Goal: Navigation & Orientation: Find specific page/section

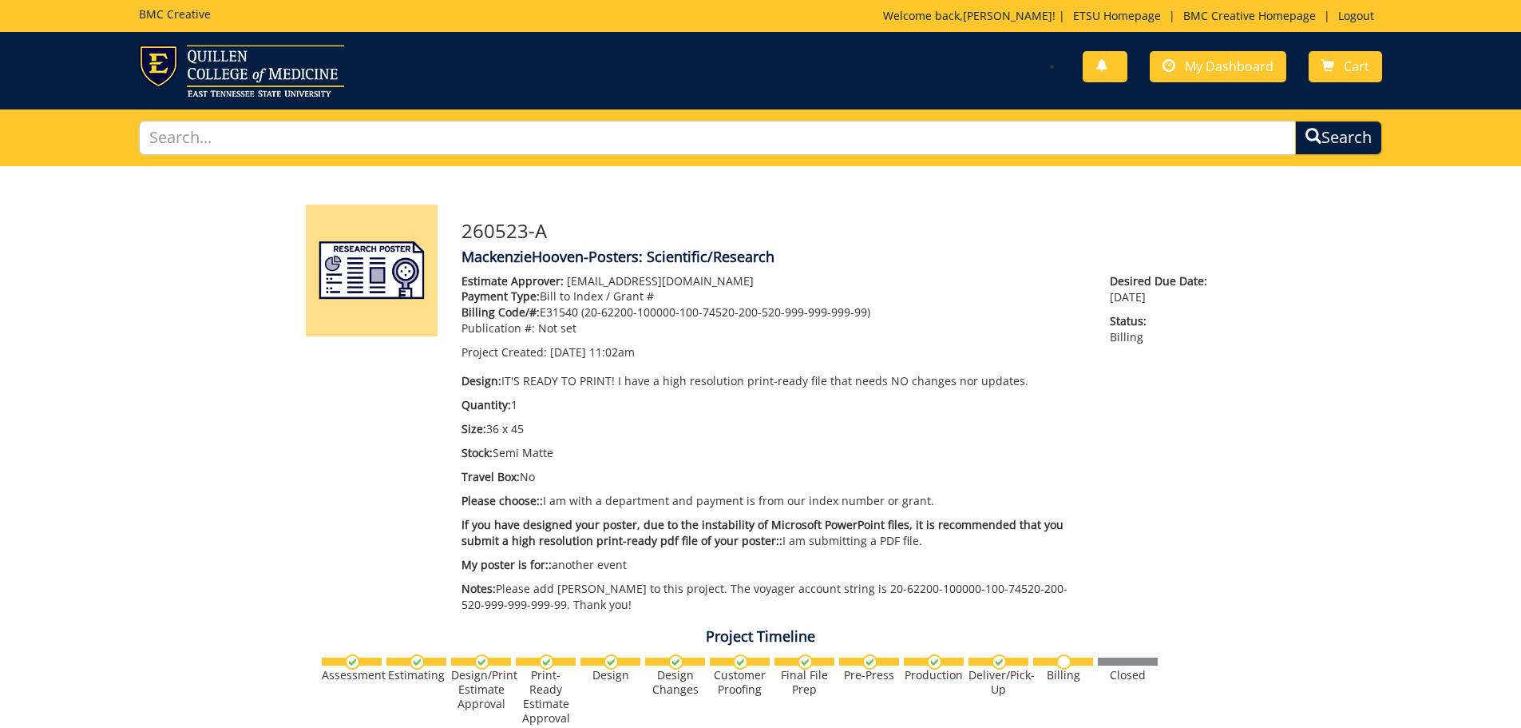
click at [182, 43] on div "You have no new notifications My Dashboard Cart" at bounding box center [760, 70] width 1521 height 77
click at [188, 56] on img at bounding box center [241, 71] width 205 height 52
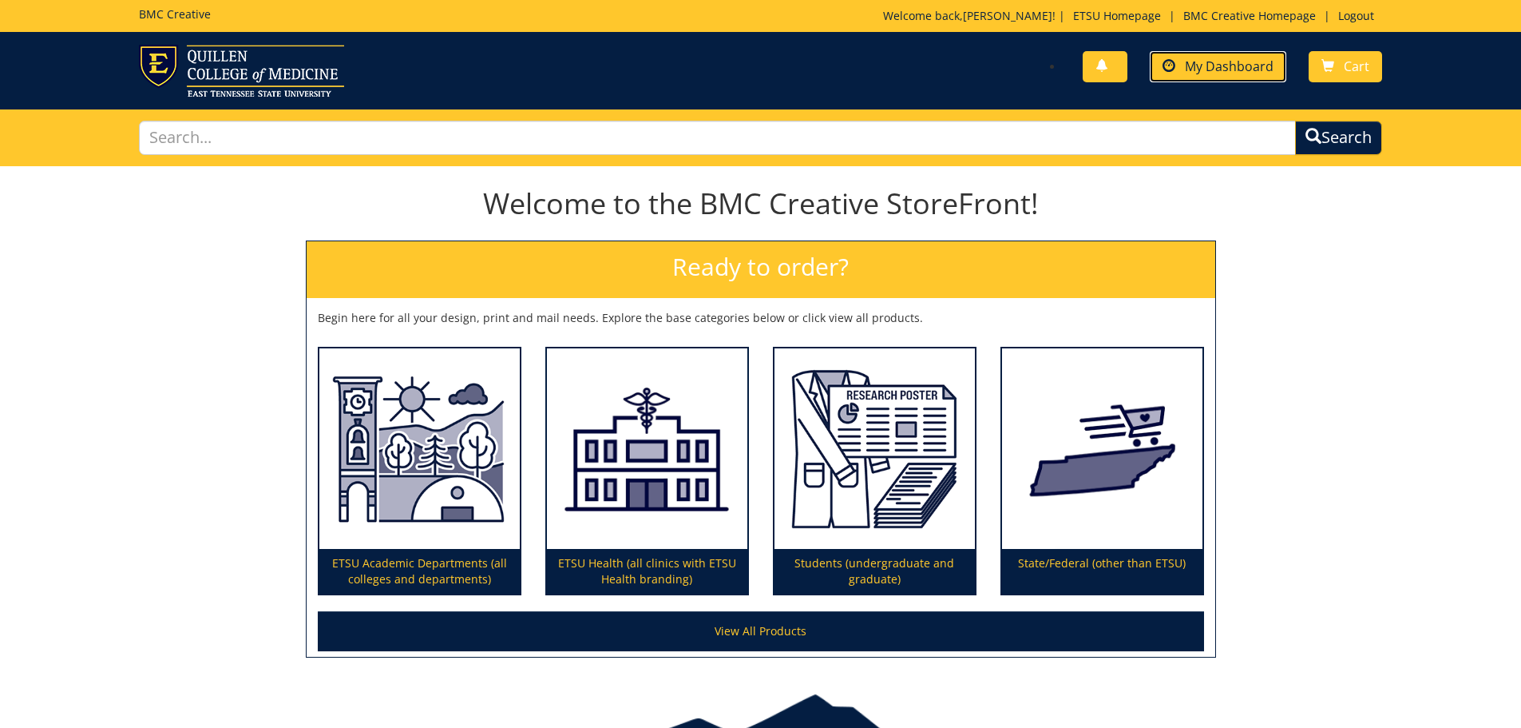
click at [1193, 64] on span "My Dashboard" at bounding box center [1229, 67] width 89 height 18
